Goal: Transaction & Acquisition: Book appointment/travel/reservation

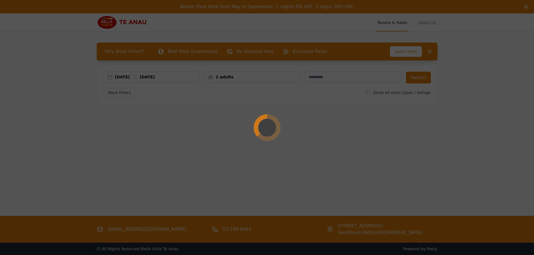
click at [373, 170] on div at bounding box center [267, 127] width 534 height 255
click at [240, 76] on div at bounding box center [267, 127] width 534 height 255
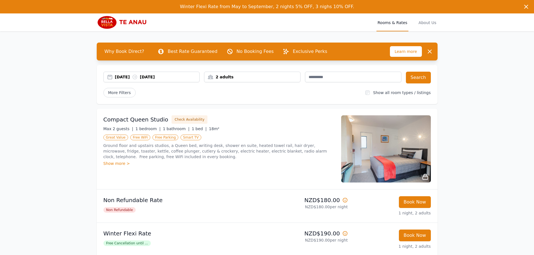
click at [264, 77] on div "2 adults" at bounding box center [252, 77] width 96 height 6
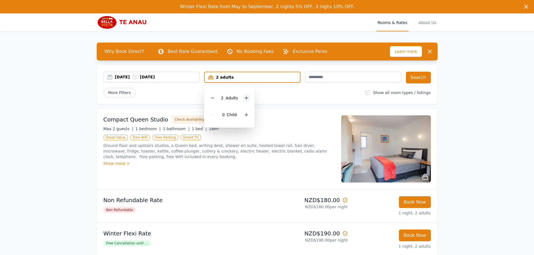
click at [246, 97] on icon at bounding box center [246, 98] width 4 height 4
click at [246, 96] on icon at bounding box center [246, 98] width 4 height 4
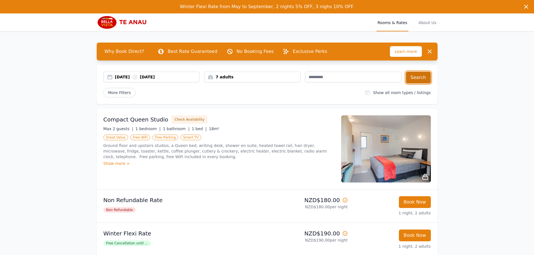
click at [415, 76] on button "Search" at bounding box center [418, 78] width 25 height 12
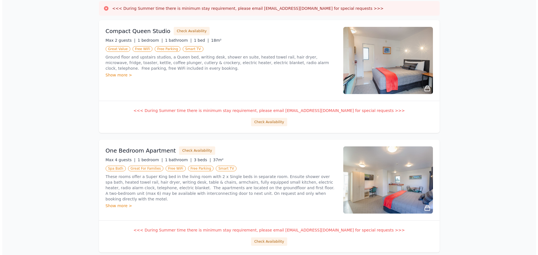
scroll to position [185, 0]
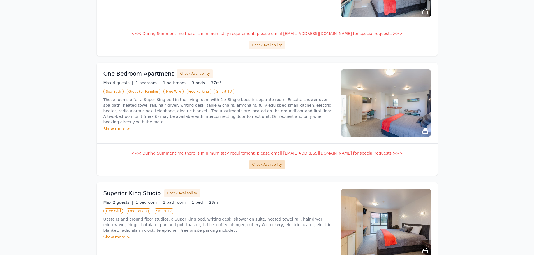
click at [269, 167] on button "Check Availability" at bounding box center [267, 165] width 36 height 8
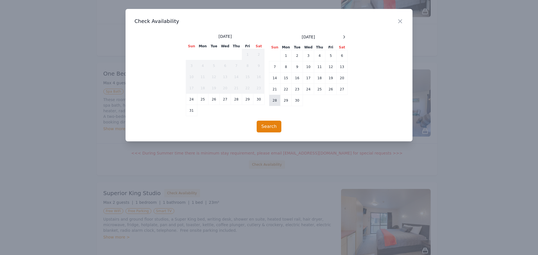
click at [275, 101] on td "28" at bounding box center [274, 100] width 11 height 11
click at [271, 126] on button "Search" at bounding box center [269, 127] width 25 height 12
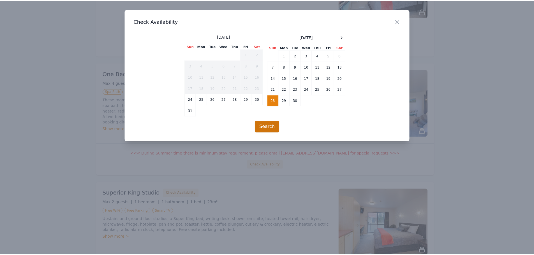
scroll to position [27, 0]
